Goal: Find specific page/section: Find specific page/section

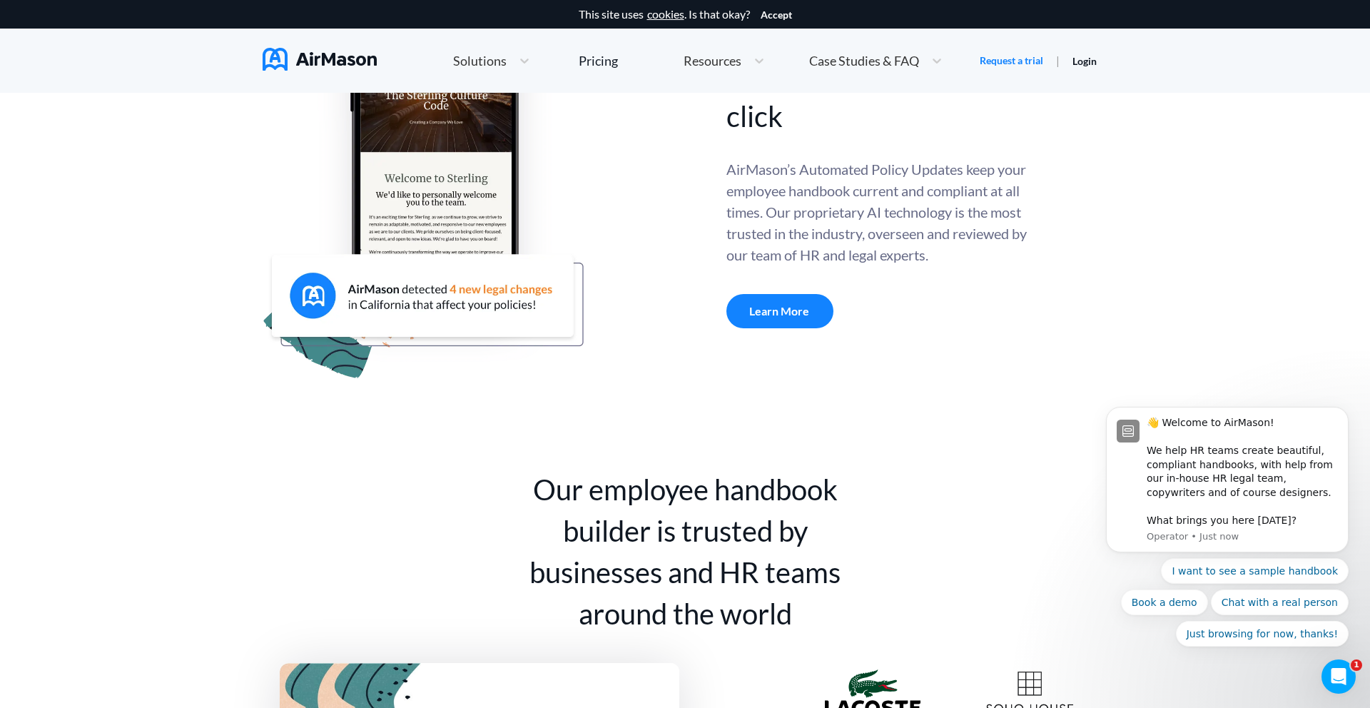
scroll to position [625, 0]
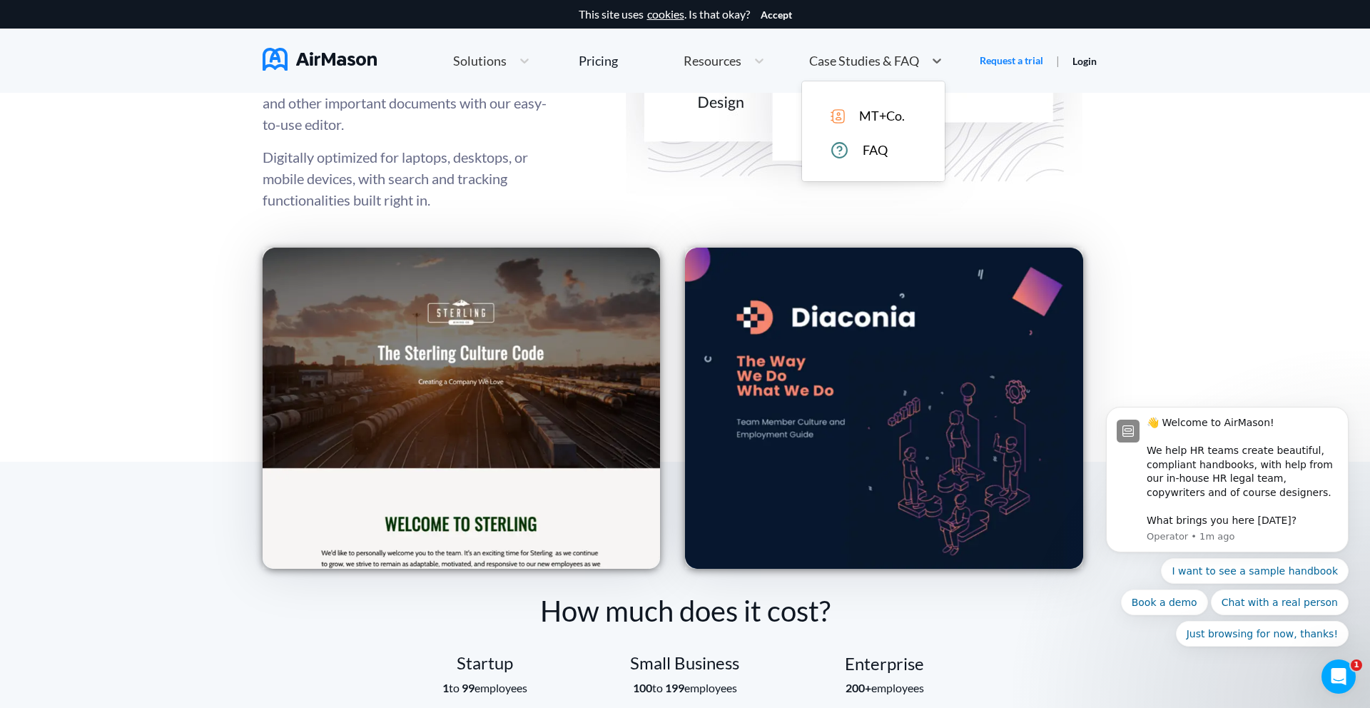
scroll to position [1905, 0]
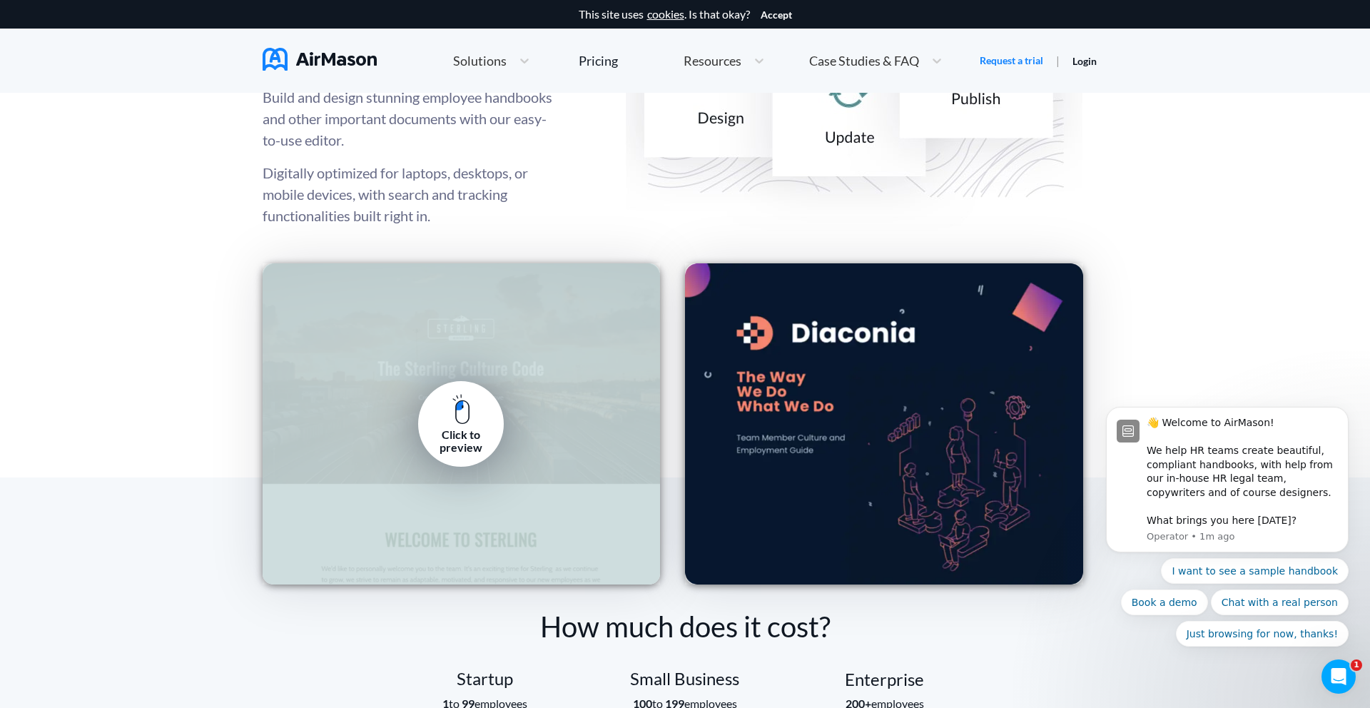
click at [447, 430] on div "Click to preview" at bounding box center [461, 441] width 64 height 26
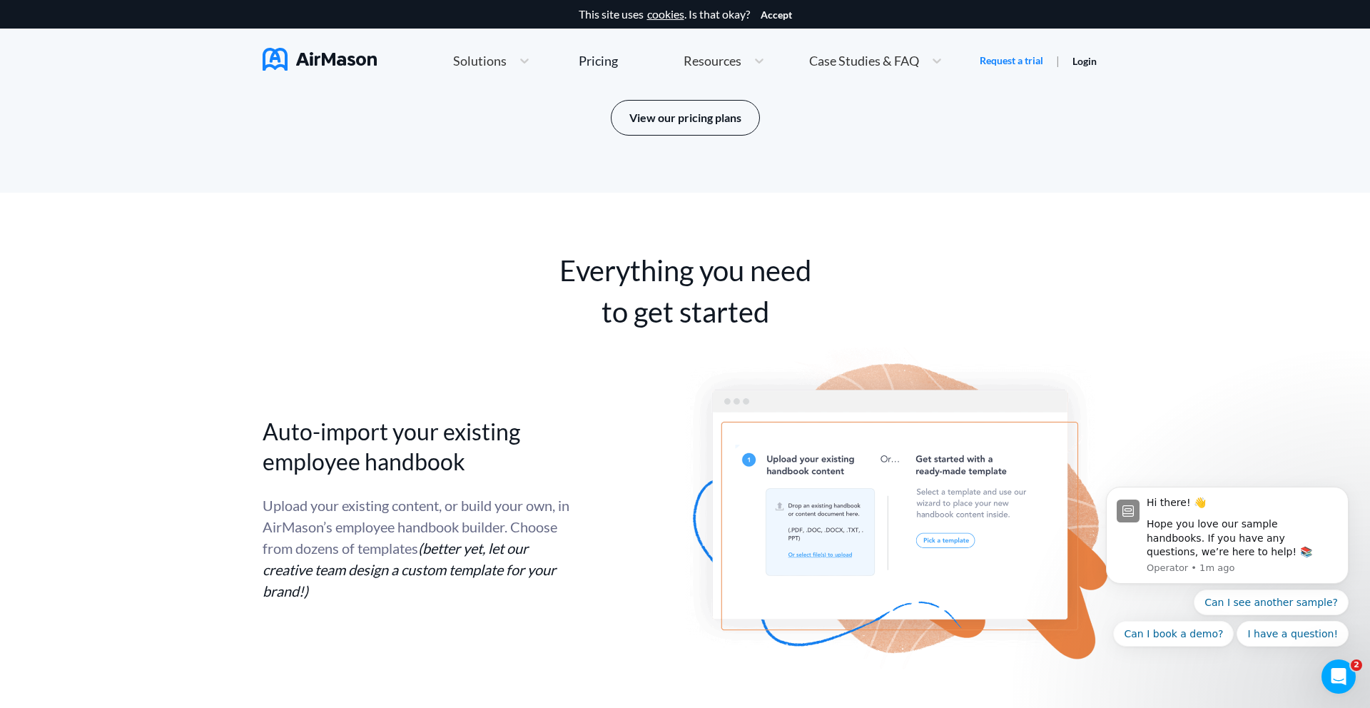
scroll to position [2626, 0]
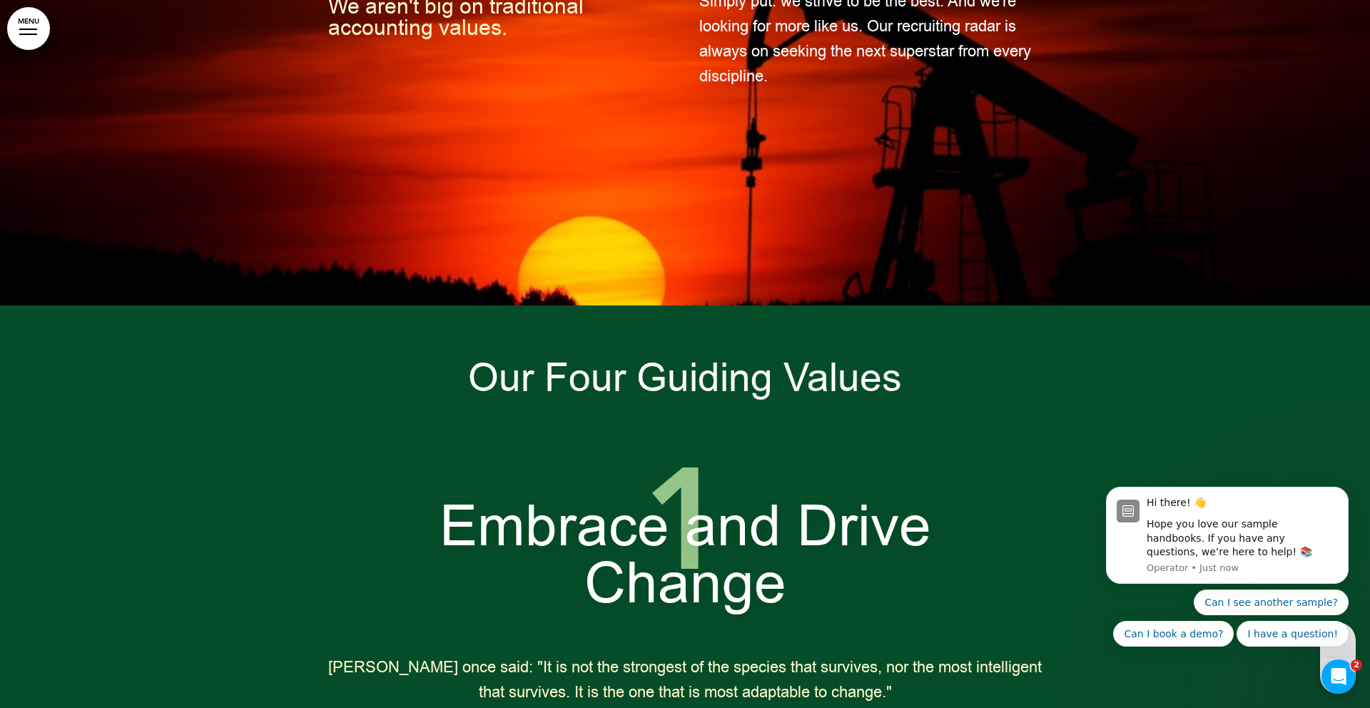
scroll to position [1877, 0]
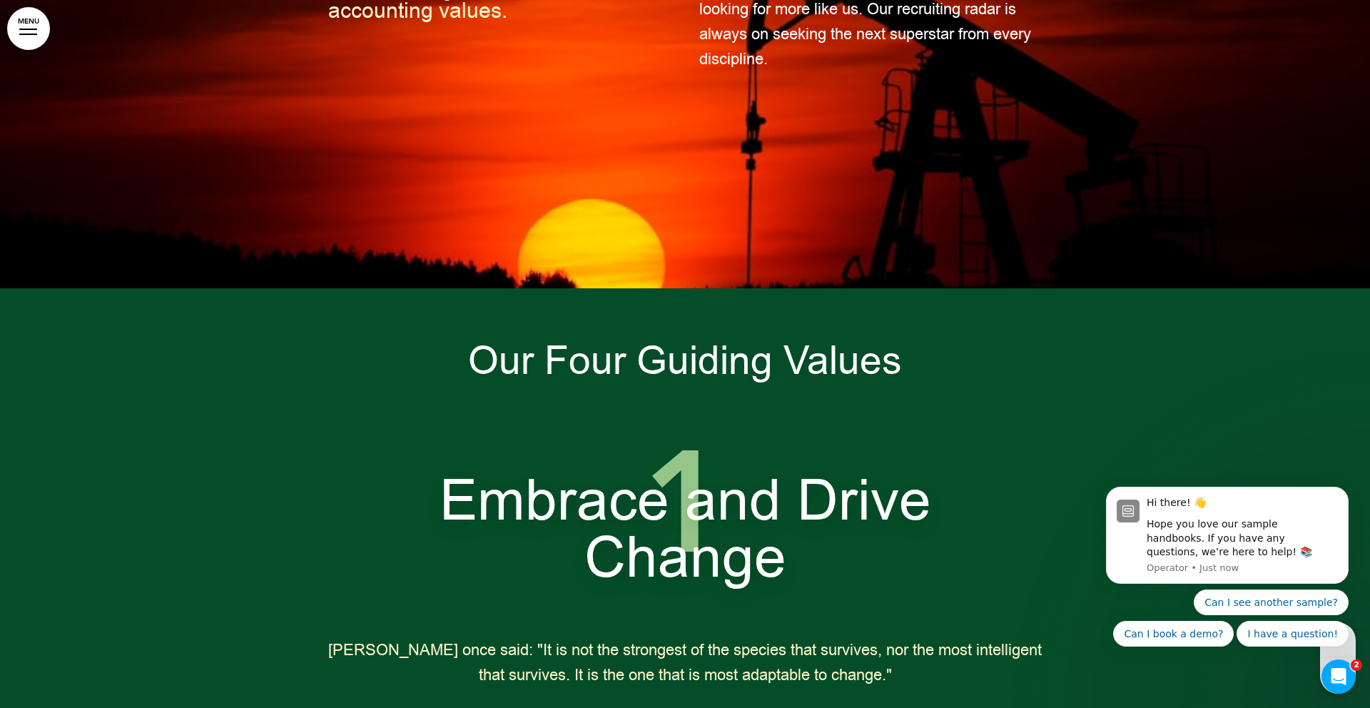
click at [15, 24] on link "MENU" at bounding box center [28, 28] width 43 height 43
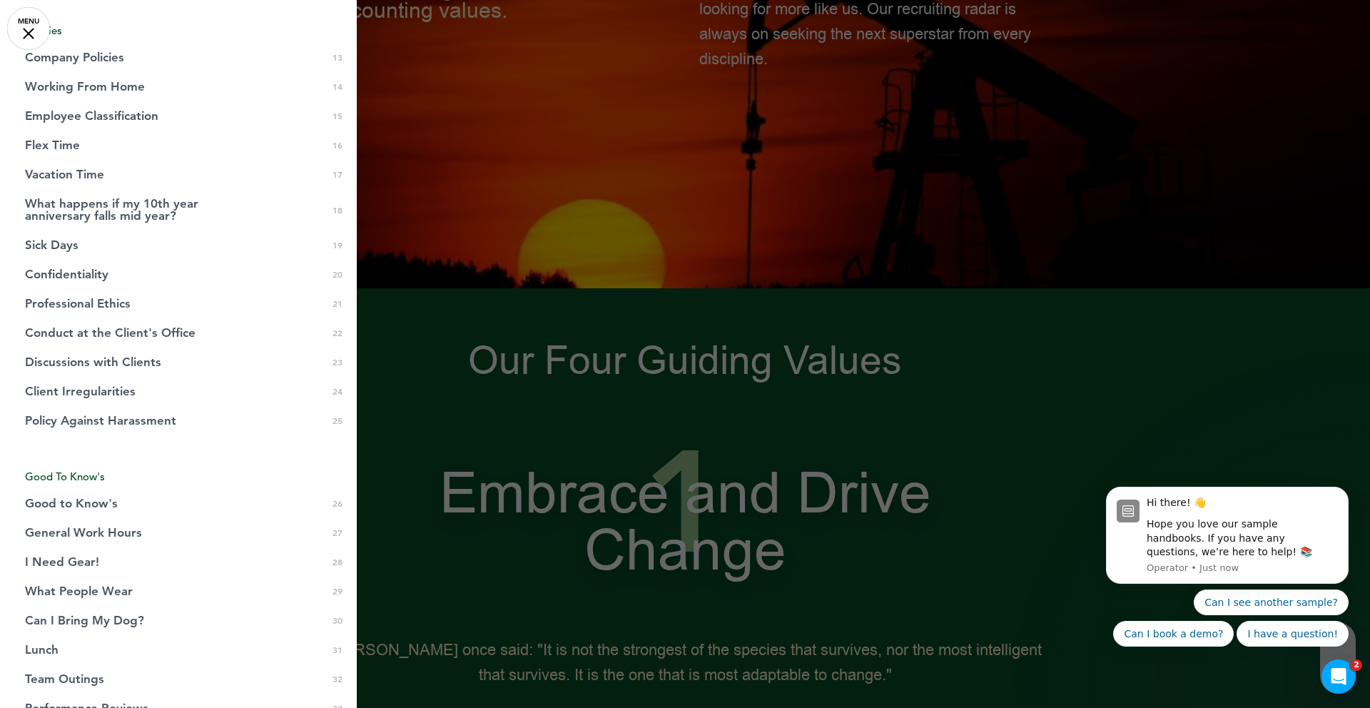
scroll to position [674, 0]
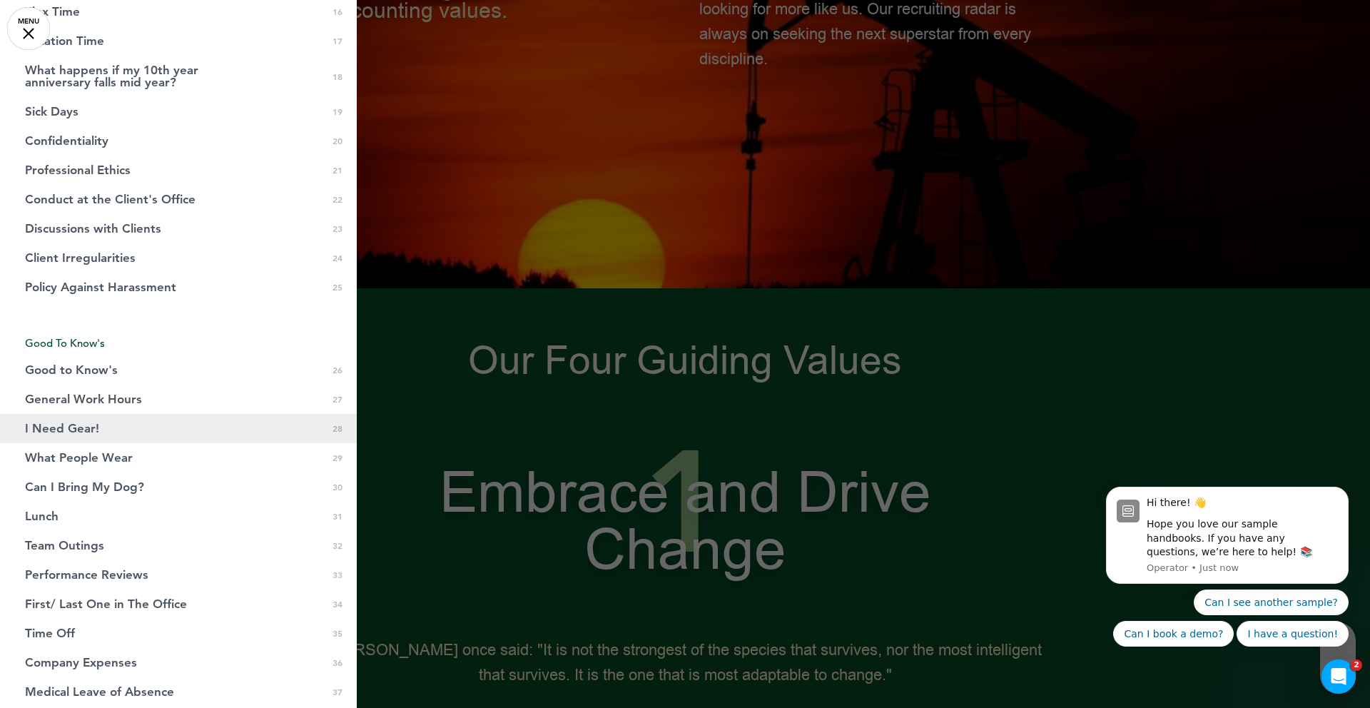
click at [93, 418] on link "I Need Gear! 0 28" at bounding box center [178, 428] width 357 height 29
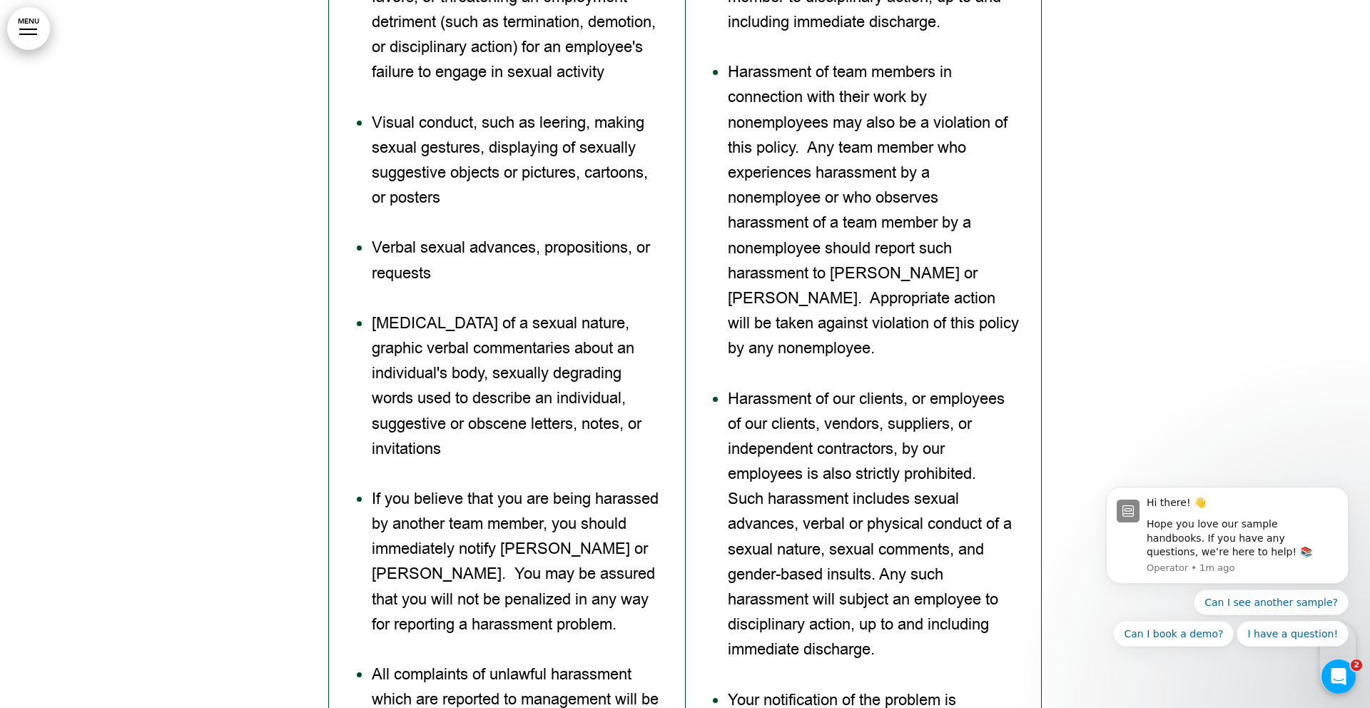
scroll to position [20645, 0]
